Goal: Information Seeking & Learning: Learn about a topic

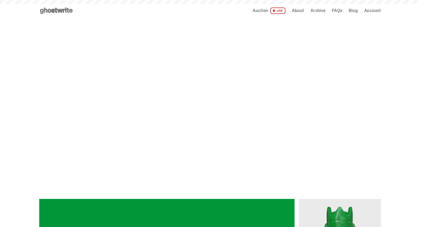
click at [319, 9] on span "Archive" at bounding box center [318, 11] width 15 height 4
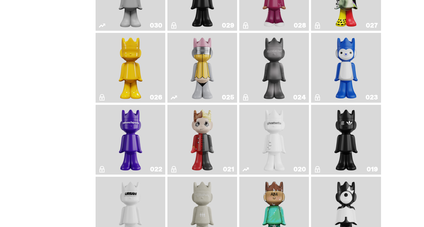
scroll to position [388, 0]
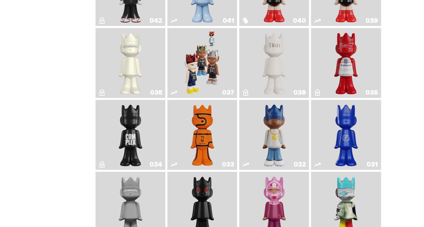
click at [214, 112] on img "Game Ball" at bounding box center [202, 134] width 28 height 65
